Goal: Information Seeking & Learning: Find specific fact

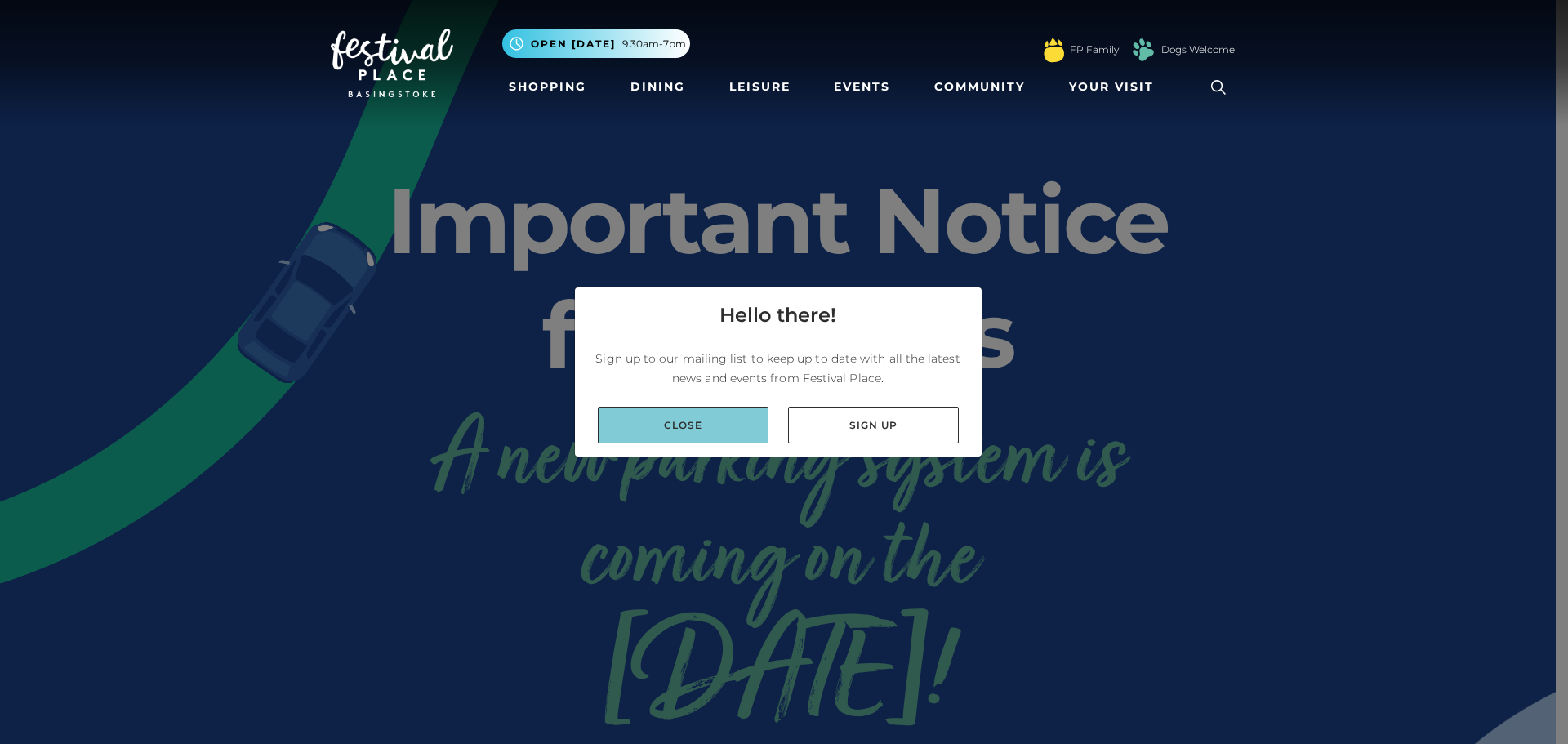
click at [690, 432] on link "Close" at bounding box center [682, 425] width 170 height 37
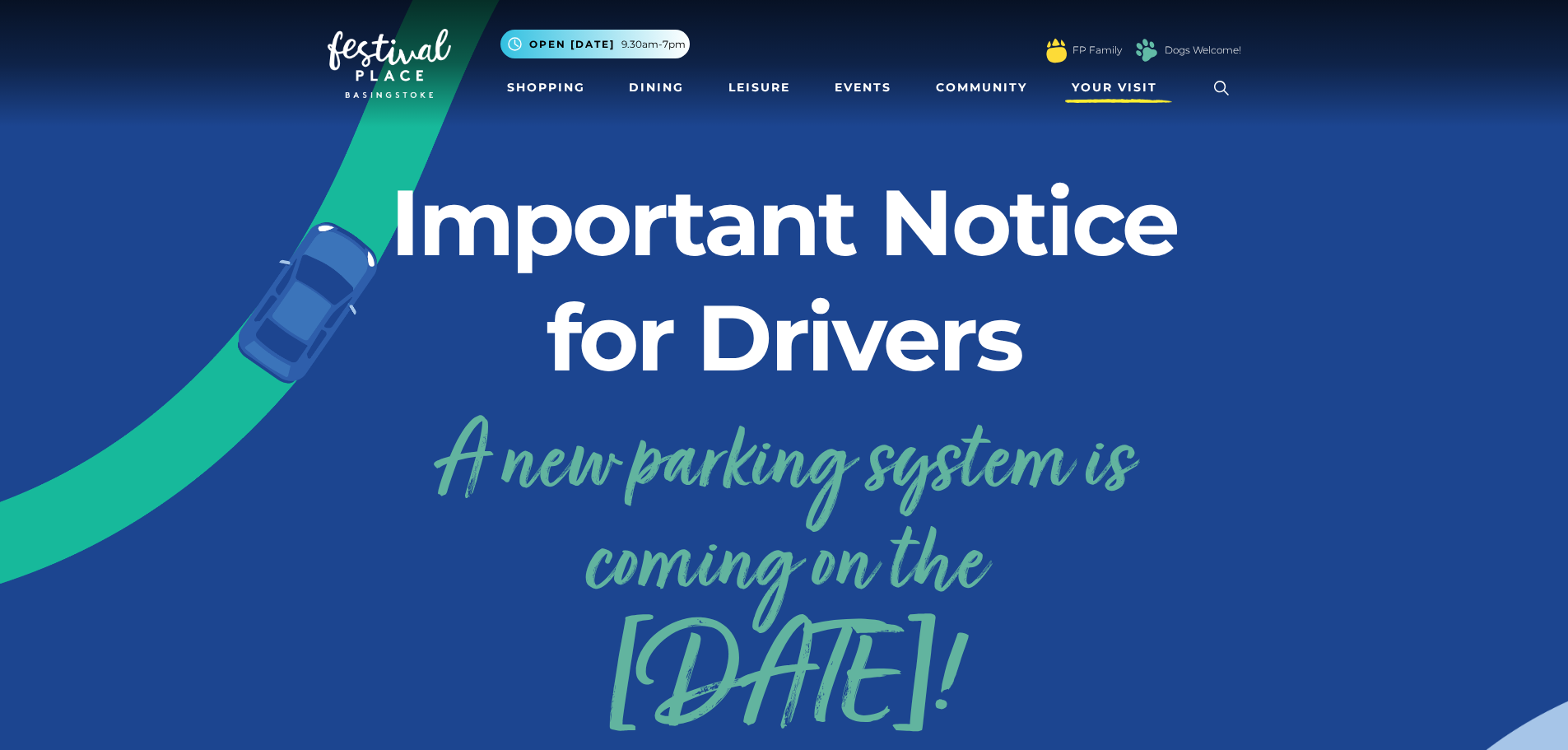
click at [1136, 89] on span "Your Visit" at bounding box center [1115, 87] width 85 height 17
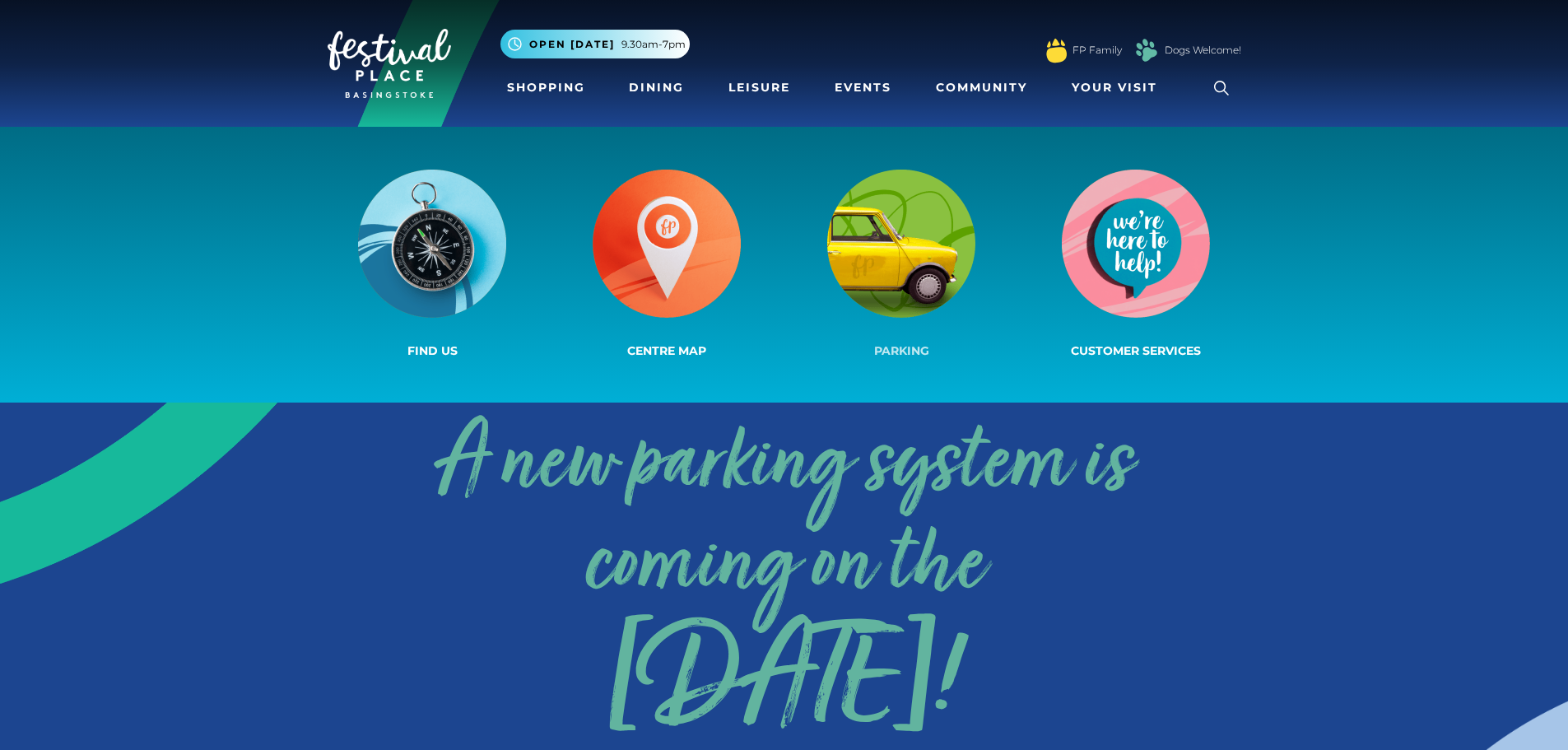
click at [912, 237] on img at bounding box center [901, 244] width 148 height 148
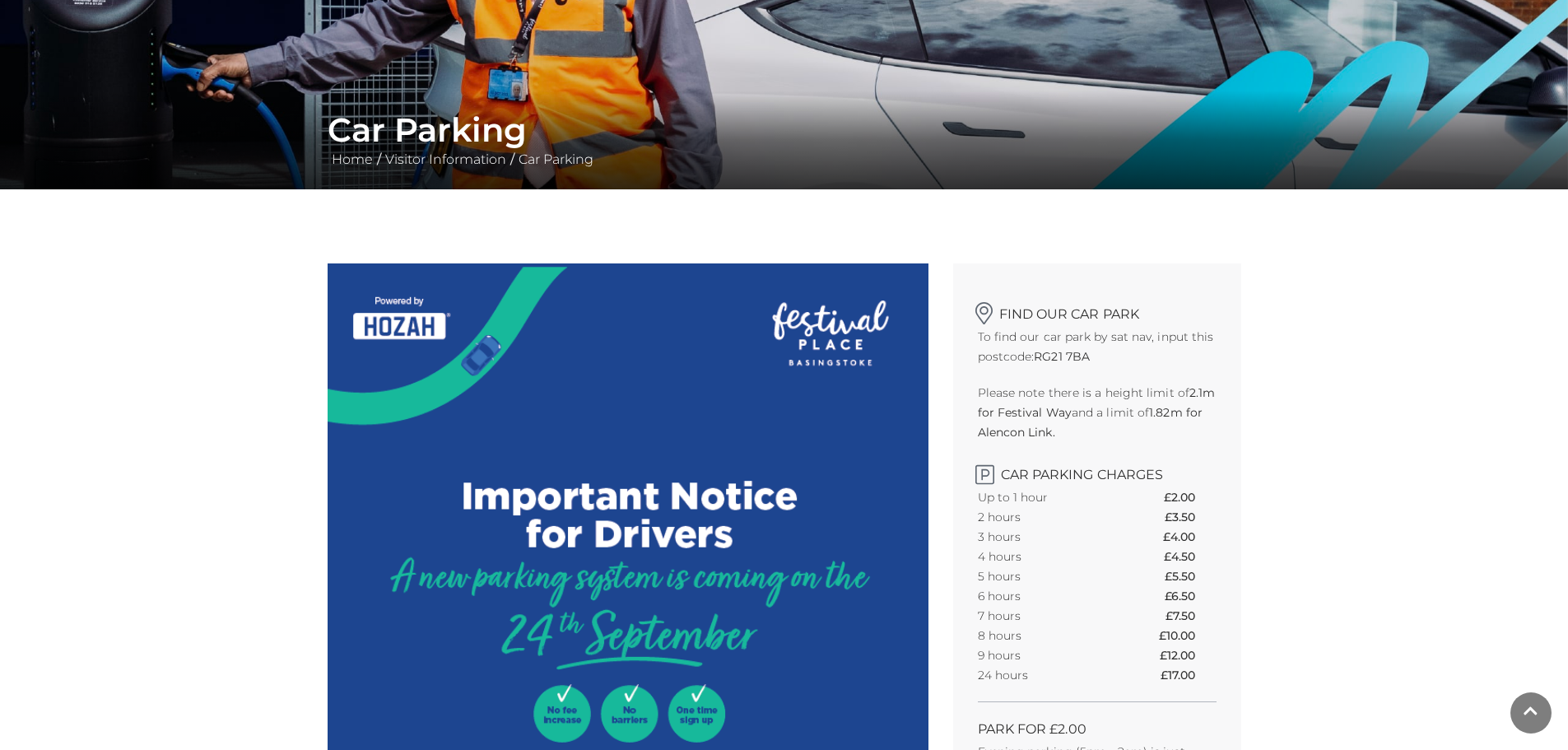
scroll to position [247, 0]
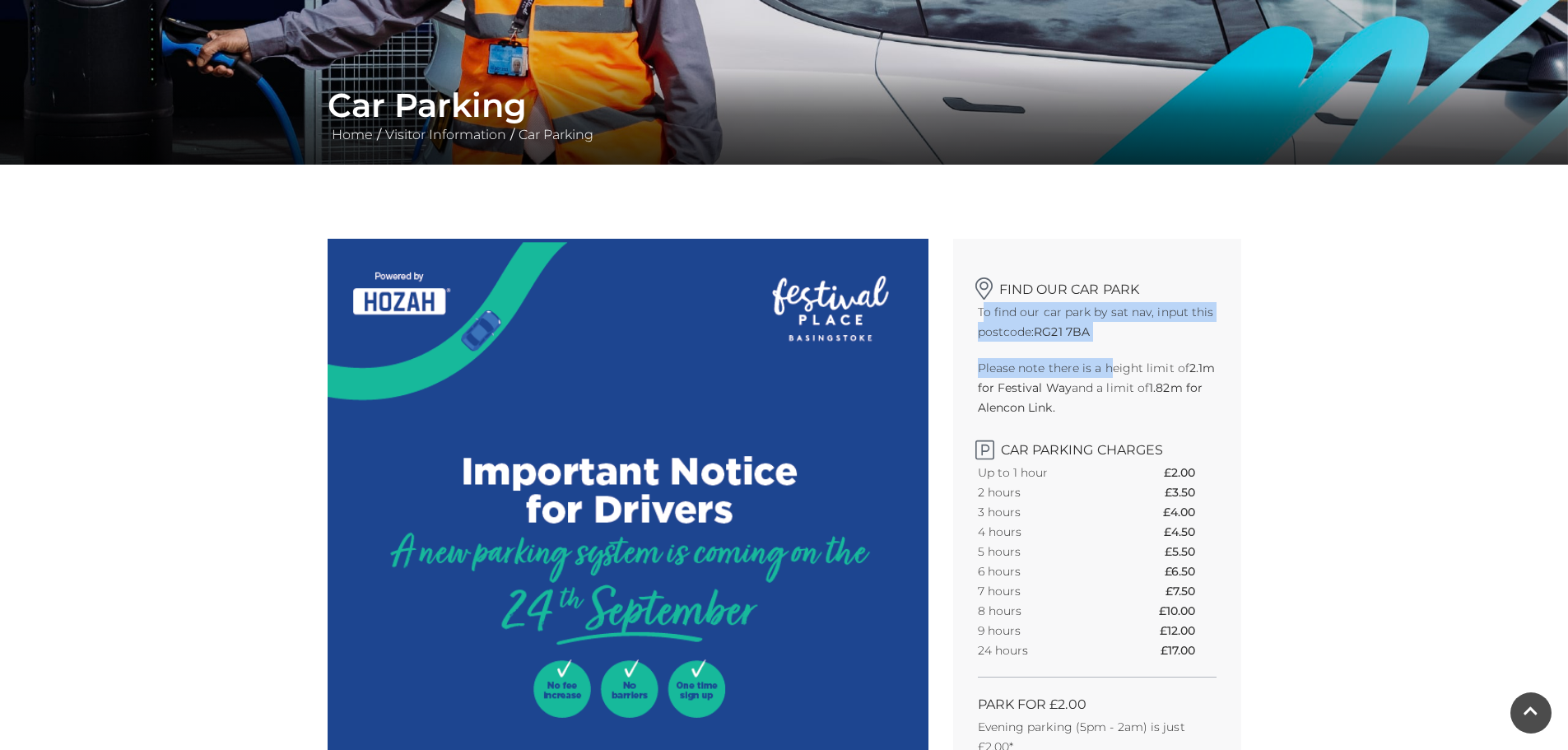
drag, startPoint x: 981, startPoint y: 313, endPoint x: 1111, endPoint y: 343, distance: 133.4
click at [1111, 343] on div "Find our car park To find our car park by sat nav, input this postcode: RG21 7B…" at bounding box center [1097, 540] width 288 height 604
click at [1113, 341] on p "To find our car park by sat nav, input this postcode: RG21 7BA" at bounding box center [1097, 321] width 239 height 40
drag, startPoint x: 1106, startPoint y: 332, endPoint x: 975, endPoint y: 315, distance: 132.1
click at [975, 315] on div "Find our car park To find our car park by sat nav, input this postcode: RG21 7B…" at bounding box center [1097, 540] width 288 height 604
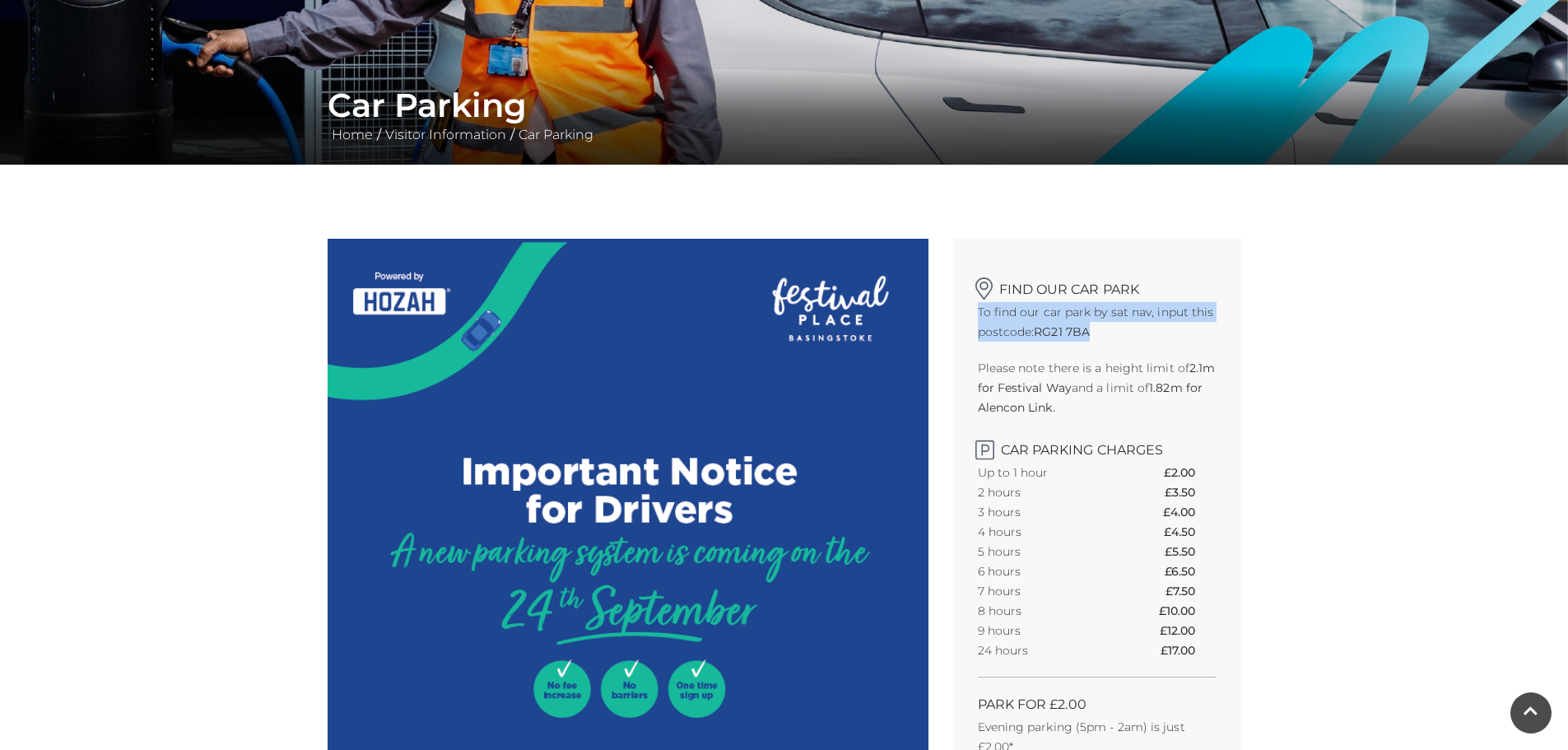
copy p "To find our car park by sat nav, input this postcode: RG21 7BA"
